Goal: Information Seeking & Learning: Learn about a topic

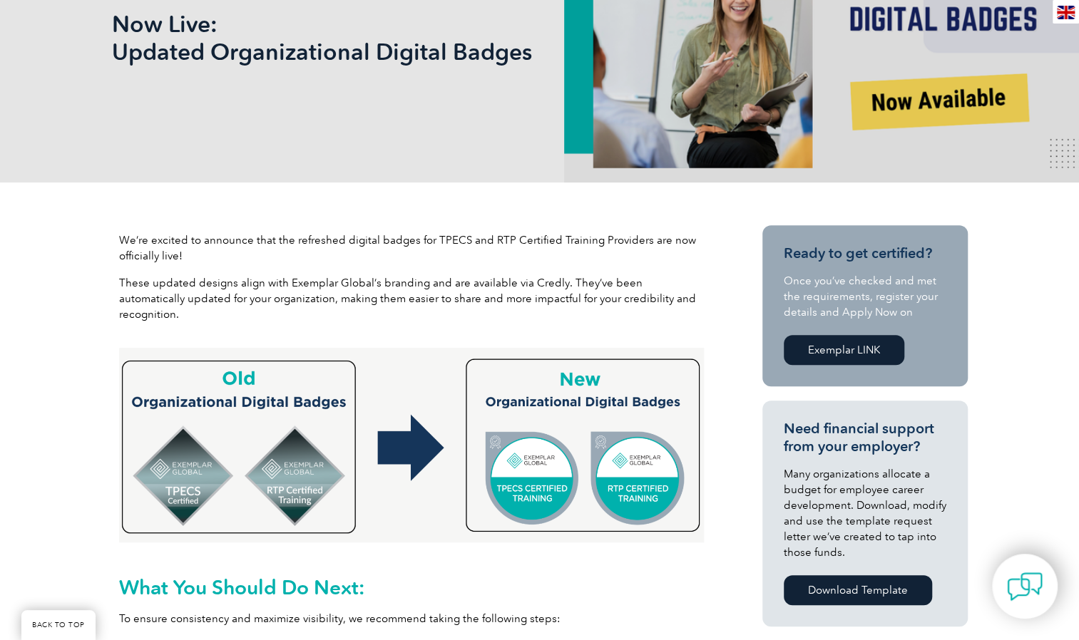
scroll to position [285, 0]
drag, startPoint x: 429, startPoint y: 237, endPoint x: 678, endPoint y: 237, distance: 248.2
click at [678, 237] on p "We’re excited to announce that the refreshed digital badges for TPECS and RTP C…" at bounding box center [411, 248] width 585 height 31
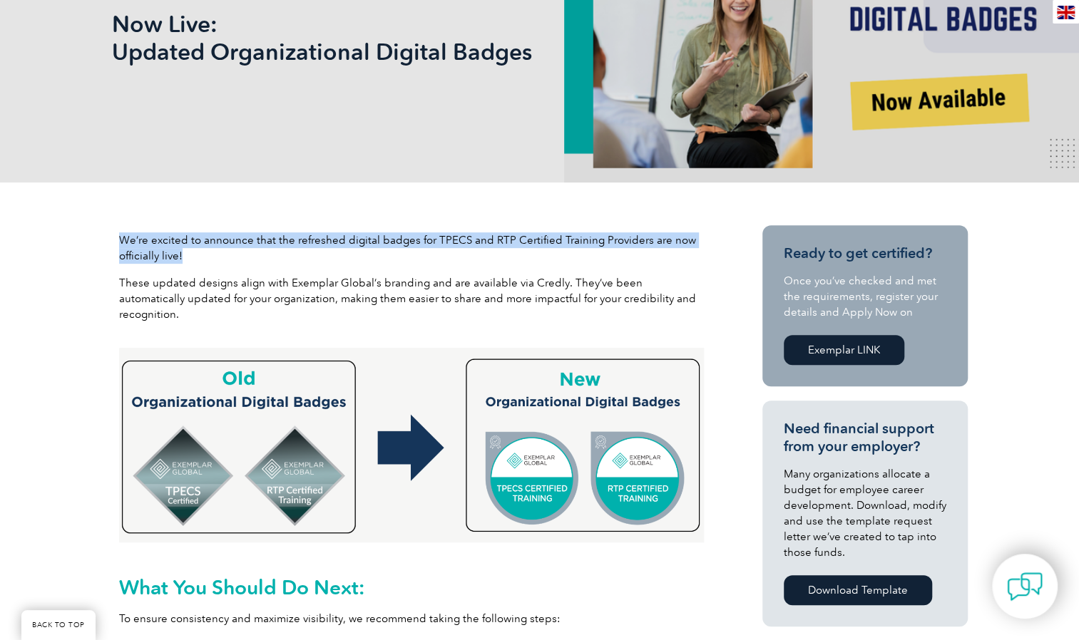
drag, startPoint x: 192, startPoint y: 254, endPoint x: 117, endPoint y: 238, distance: 76.5
click at [117, 238] on div "We’re excited to announce that the refreshed digital badges for TPECS and RTP C…" at bounding box center [411, 283] width 599 height 116
drag, startPoint x: 117, startPoint y: 238, endPoint x: 260, endPoint y: 258, distance: 144.7
click at [260, 258] on p "We’re excited to announce that the refreshed digital badges for TPECS and RTP C…" at bounding box center [411, 248] width 585 height 31
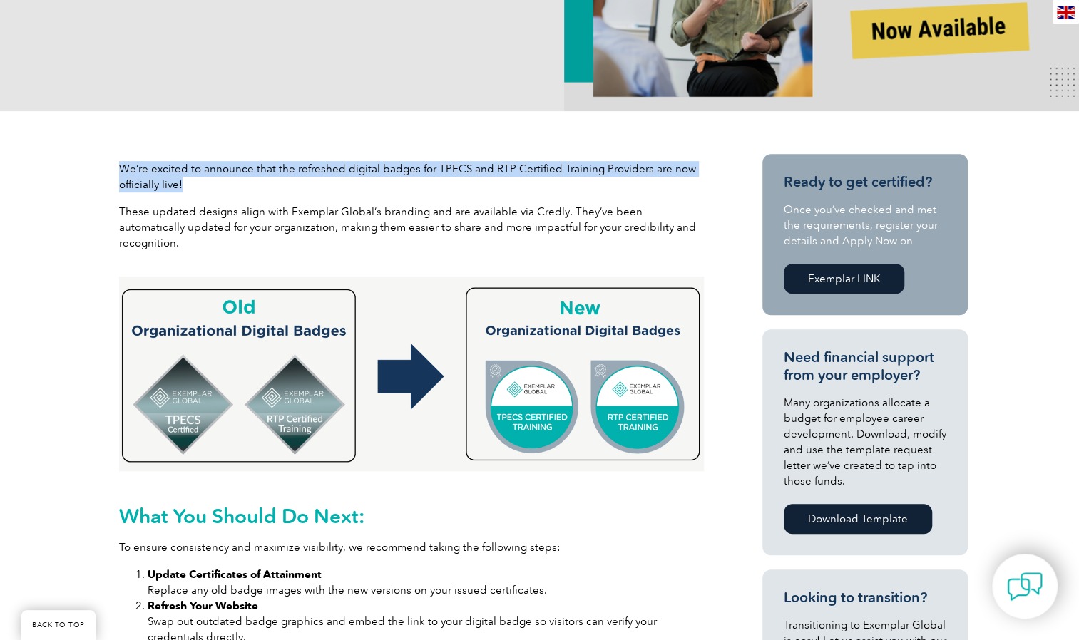
scroll to position [357, 0]
click at [624, 394] on img at bounding box center [411, 374] width 585 height 195
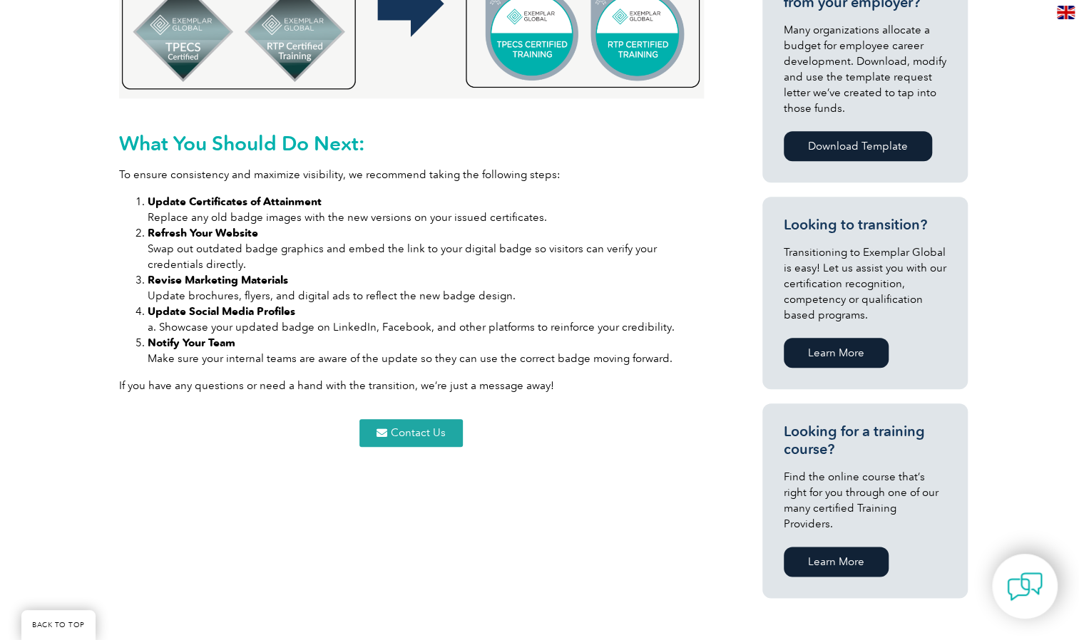
scroll to position [713, 0]
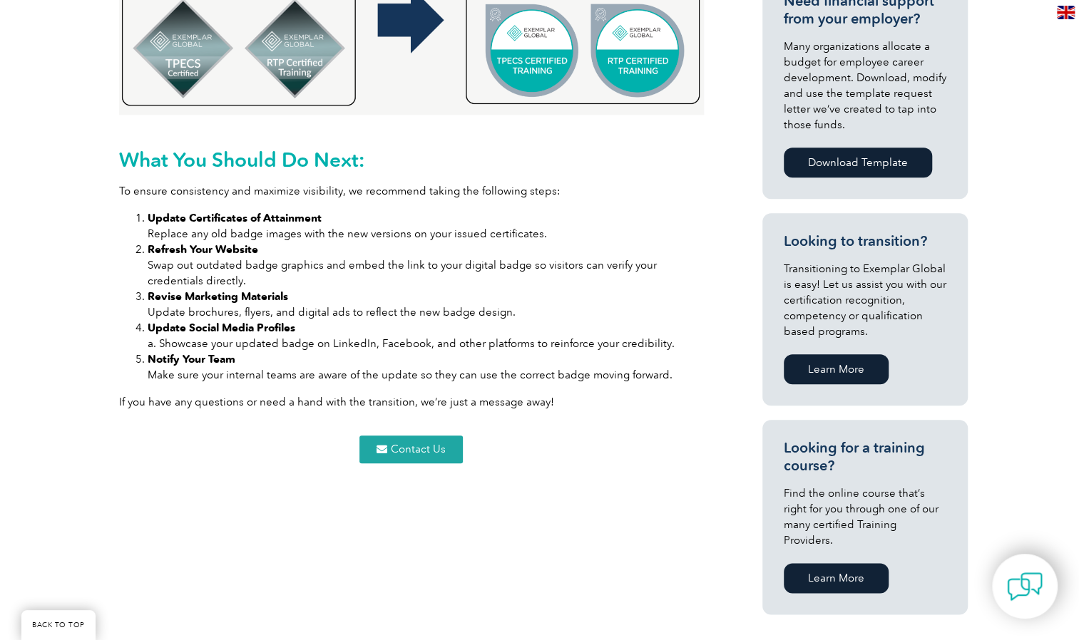
click at [629, 66] on img at bounding box center [411, 17] width 585 height 195
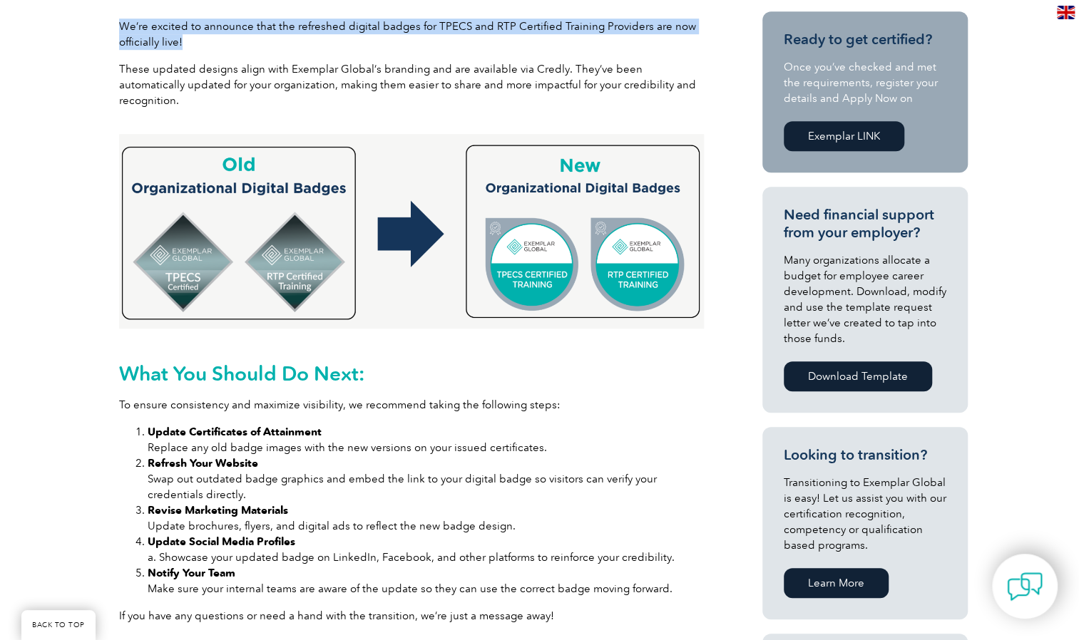
scroll to position [499, 0]
click at [650, 268] on img at bounding box center [411, 231] width 585 height 195
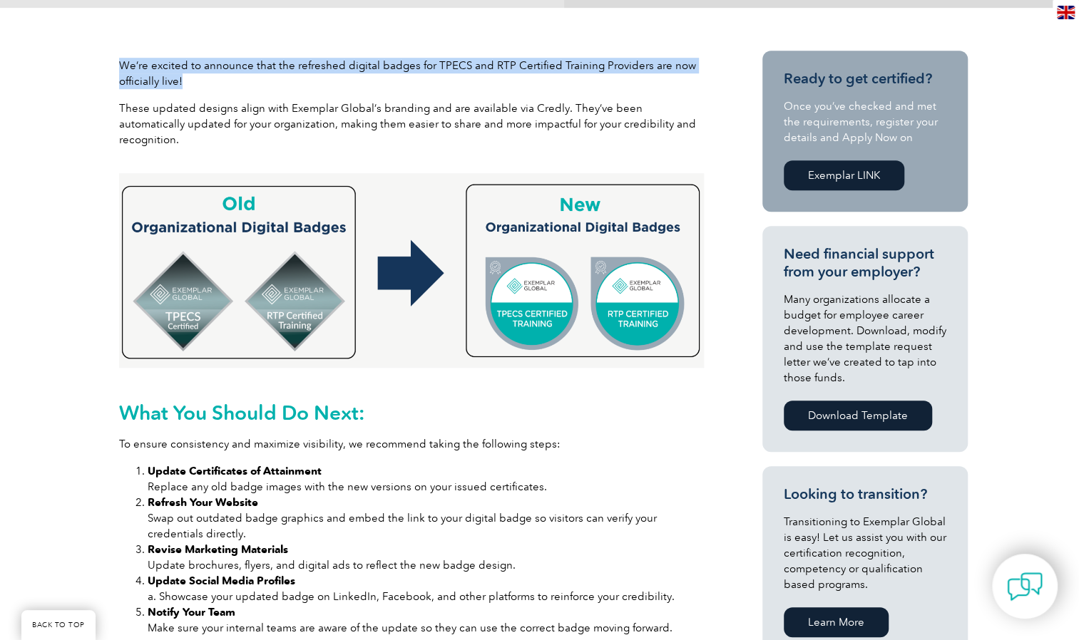
scroll to position [428, 0]
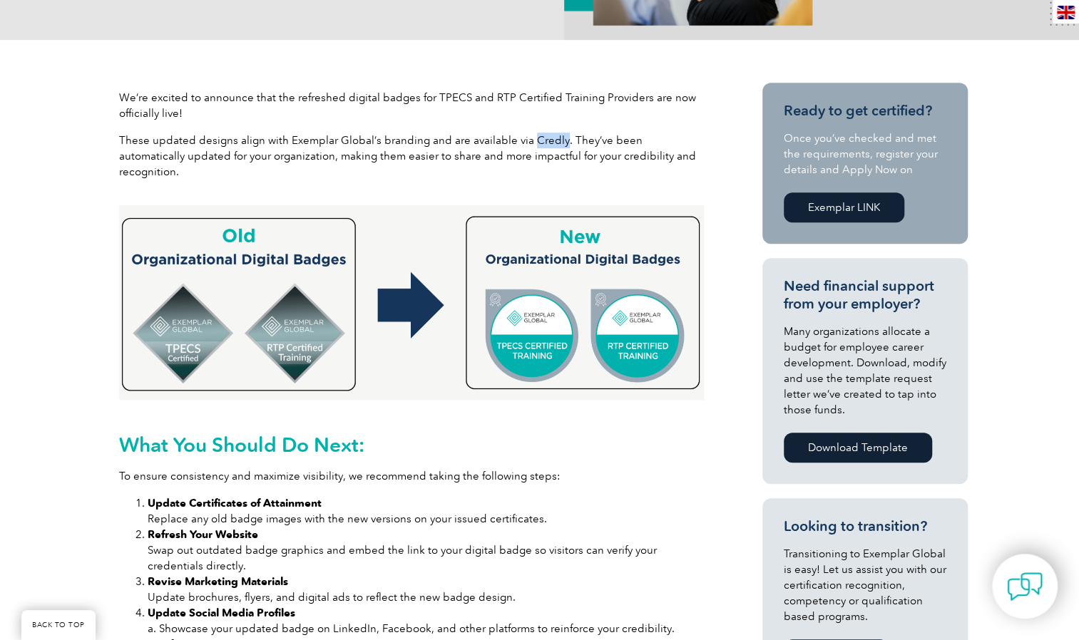
drag, startPoint x: 526, startPoint y: 140, endPoint x: 556, endPoint y: 141, distance: 30.0
click at [556, 141] on p "These updated designs align with Exemplar Global’s branding and are available v…" at bounding box center [411, 156] width 585 height 47
copy p "Credly"
